Goal: Find specific page/section: Find specific page/section

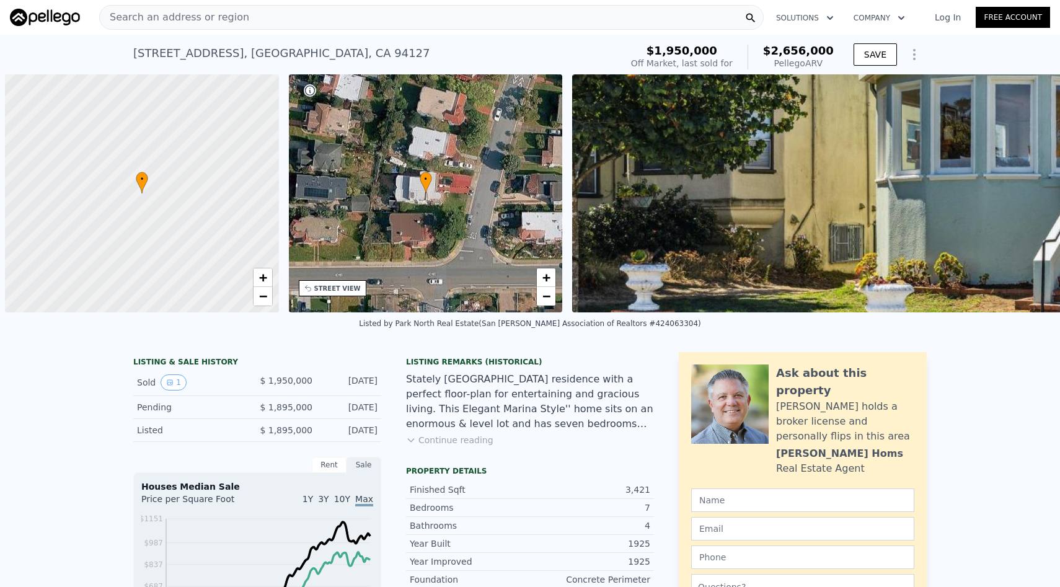
click at [564, 20] on div "Search an address or region" at bounding box center [431, 17] width 665 height 25
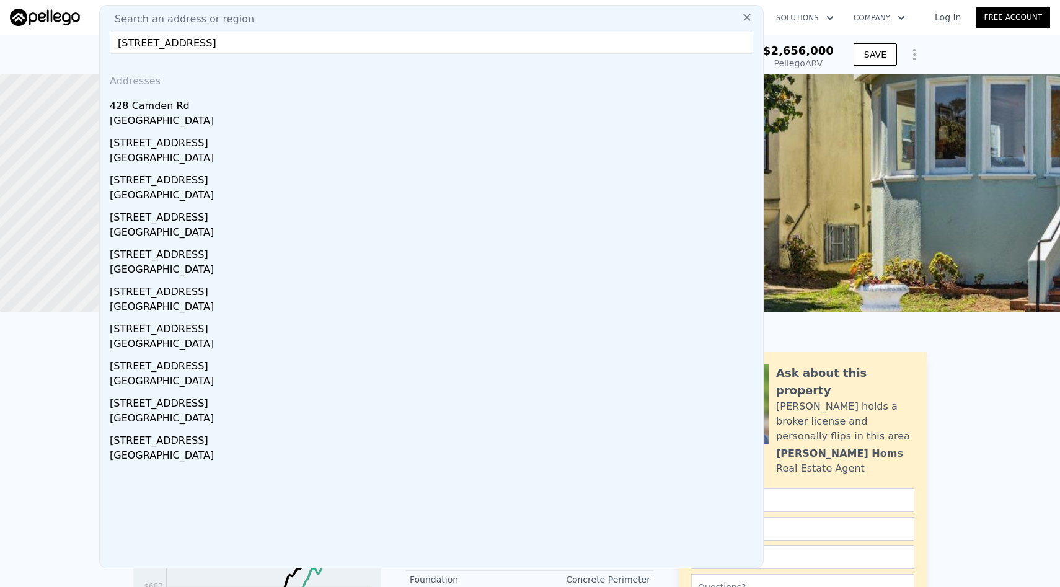
click at [193, 50] on input "[STREET_ADDRESS]" at bounding box center [432, 43] width 644 height 22
click at [294, 49] on input "[STREET_ADDRESS]" at bounding box center [432, 43] width 644 height 22
click at [138, 41] on input "[STREET_ADDRESS]" at bounding box center [432, 43] width 644 height 22
click at [295, 37] on input "[STREET_ADDRESS]" at bounding box center [432, 43] width 644 height 22
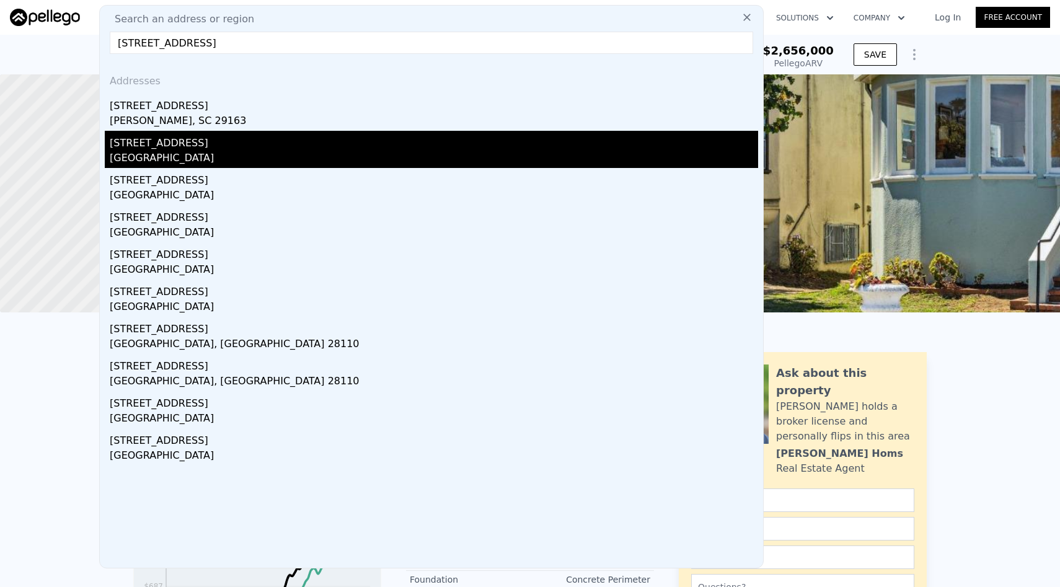
type input "[STREET_ADDRESS]"
click at [256, 146] on div "[STREET_ADDRESS]" at bounding box center [434, 141] width 649 height 20
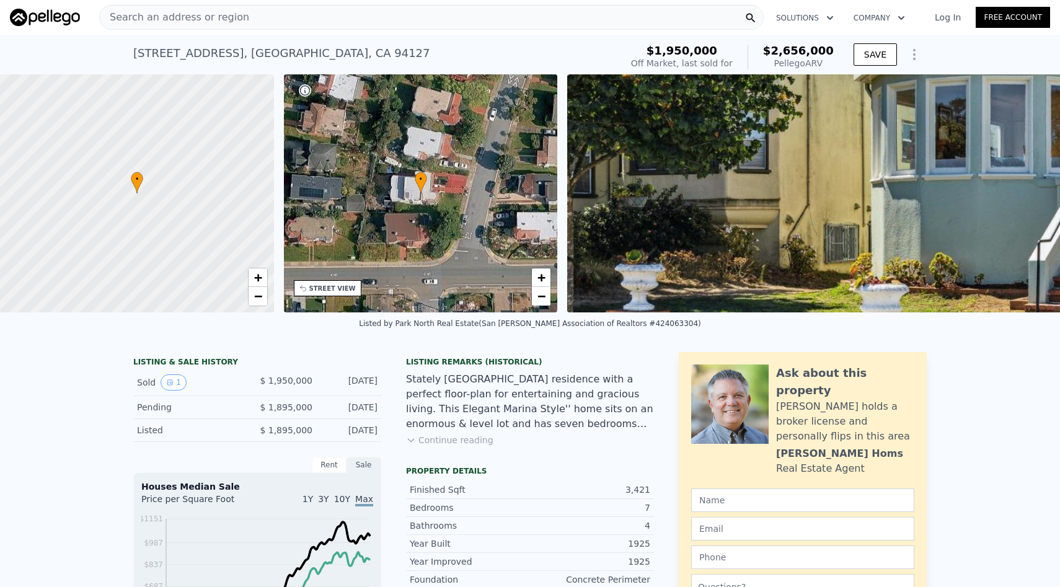
type input "5"
type input "1"
type input "3"
type input "1485"
type input "2433"
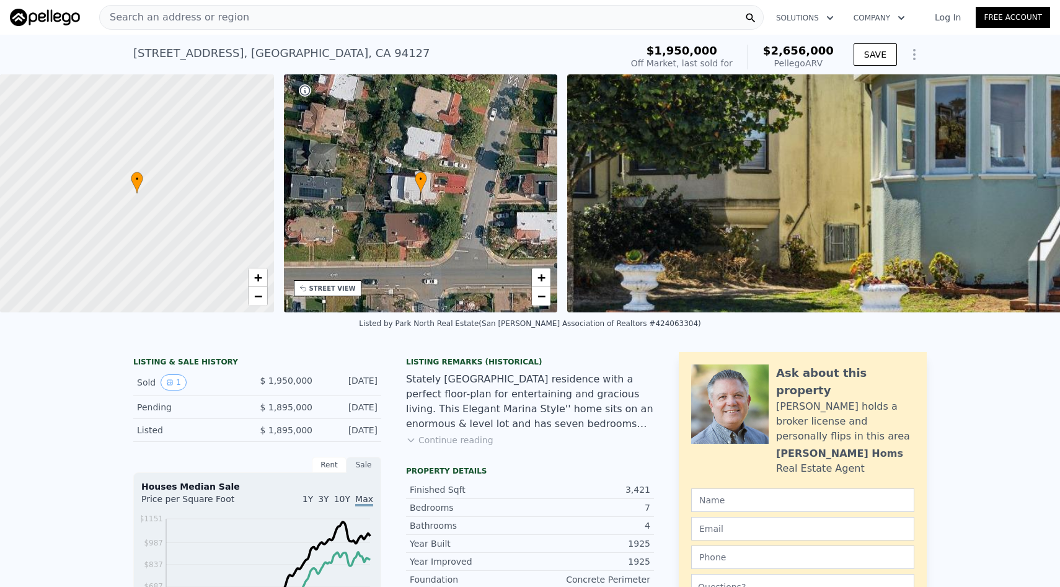
type input "3750"
type input "7500"
type input "$ 1,810,000"
type input "$ 231,914"
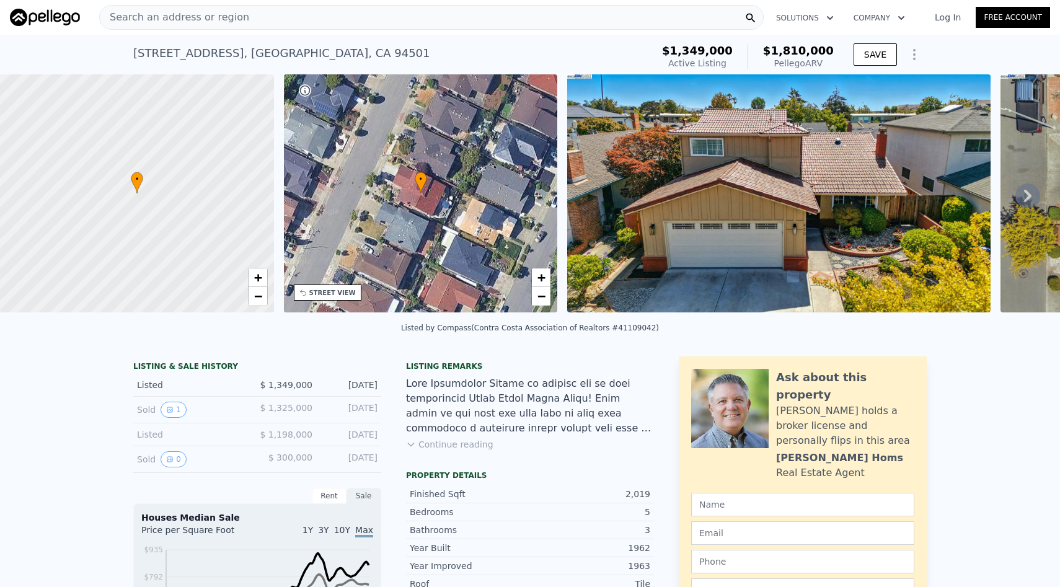
click at [399, 223] on div "• + −" at bounding box center [421, 193] width 274 height 238
drag, startPoint x: 133, startPoint y: 50, endPoint x: 366, endPoint y: 47, distance: 233.8
click at [366, 47] on div "[STREET_ADDRESS] Active at $1.349m (~ARV $1.810m )" at bounding box center [390, 57] width 514 height 35
